Goal: Transaction & Acquisition: Subscribe to service/newsletter

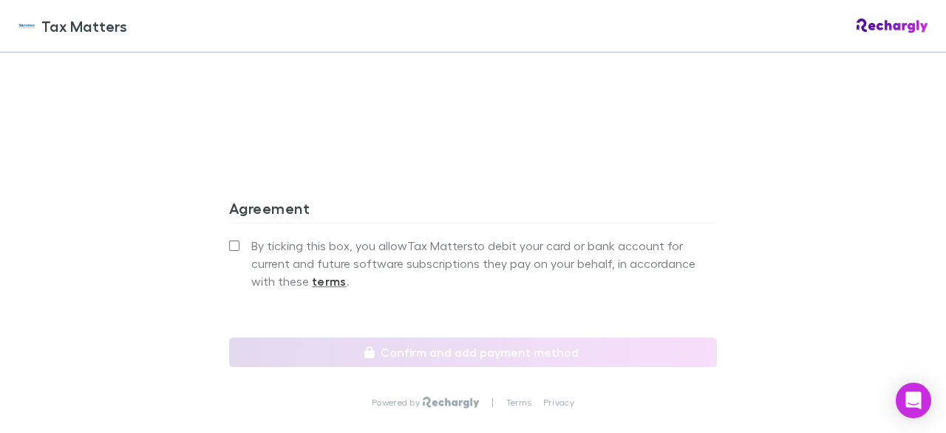
scroll to position [1372, 0]
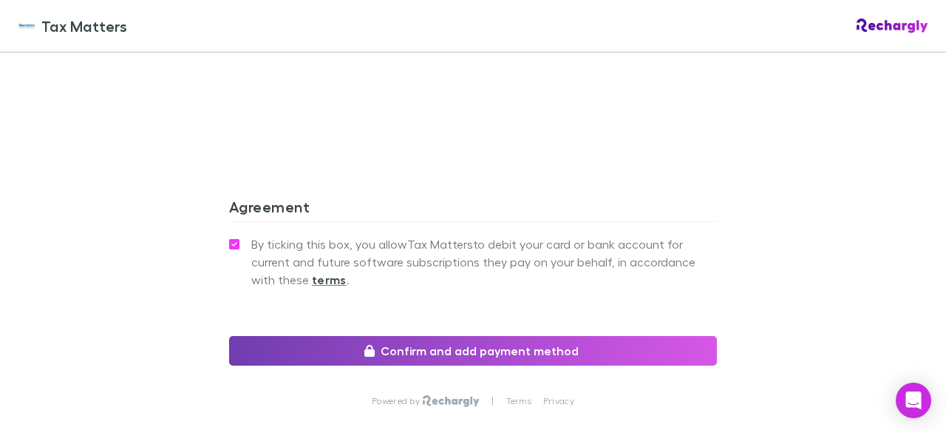
click at [489, 348] on button "Confirm and add payment method" at bounding box center [473, 351] width 488 height 30
